Goal: Transaction & Acquisition: Purchase product/service

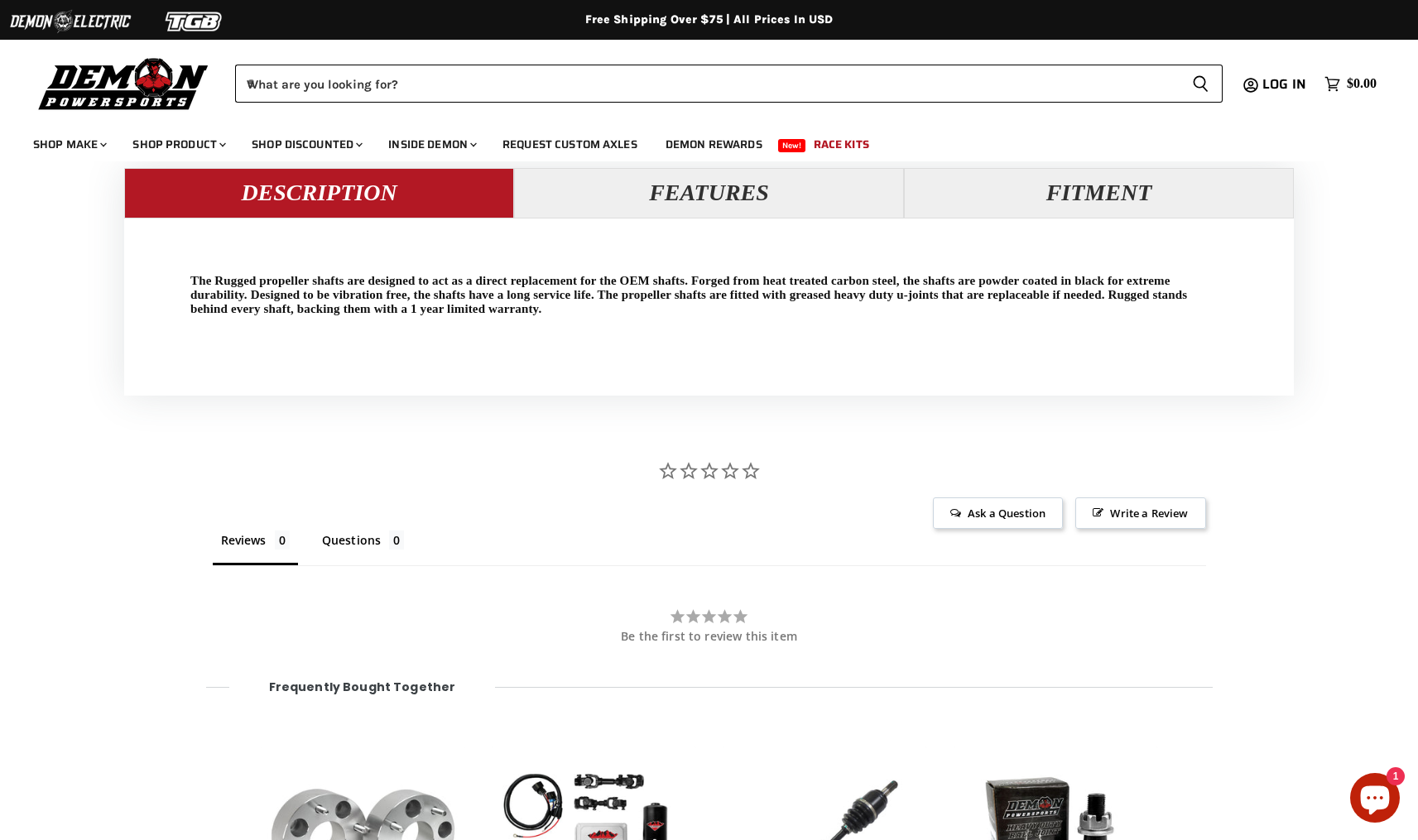
scroll to position [1562, 0]
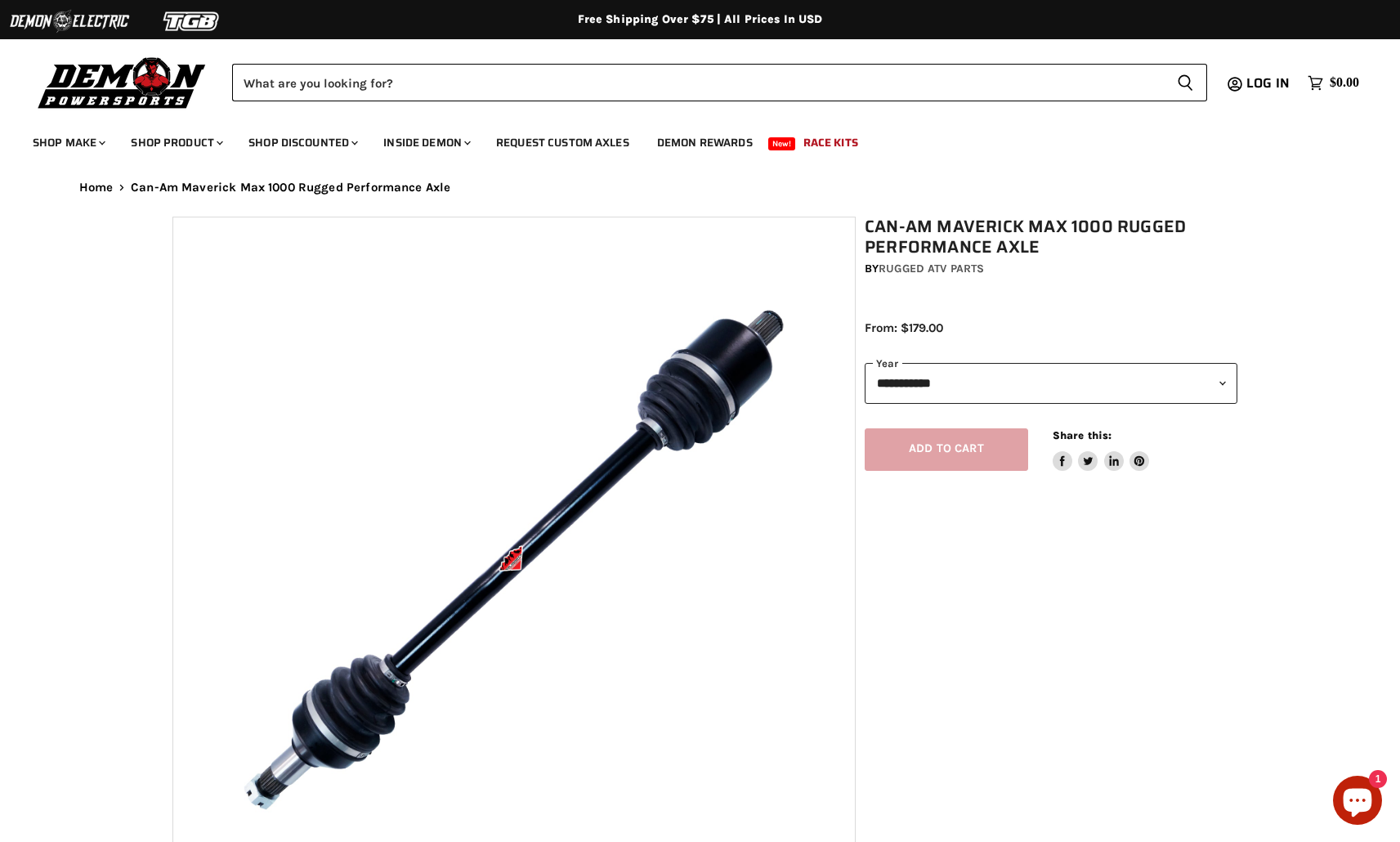
select select "******"
